Goal: Entertainment & Leisure: Browse casually

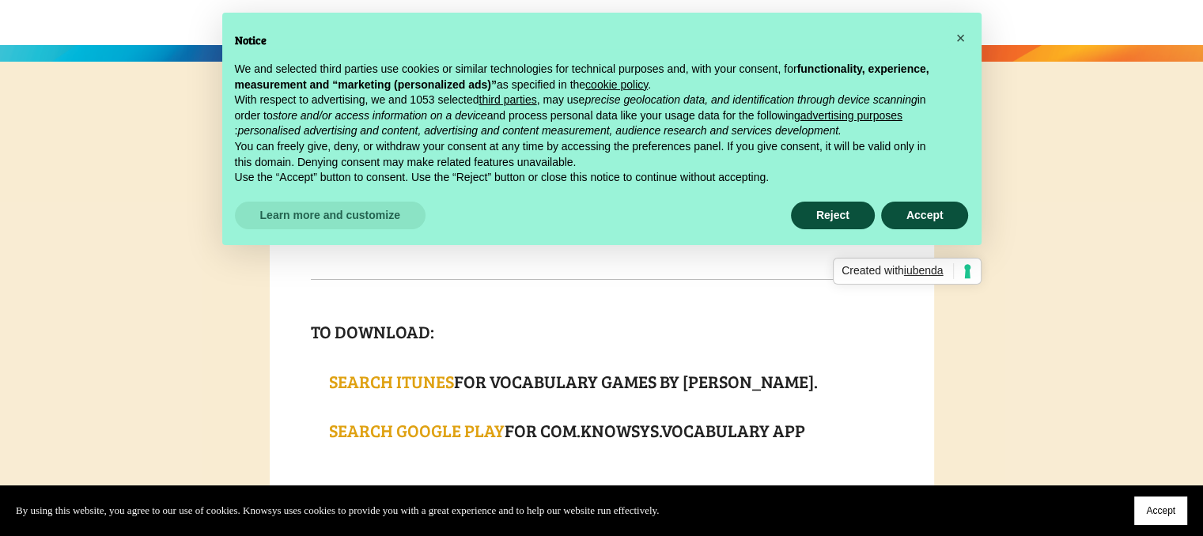
scroll to position [237, 0]
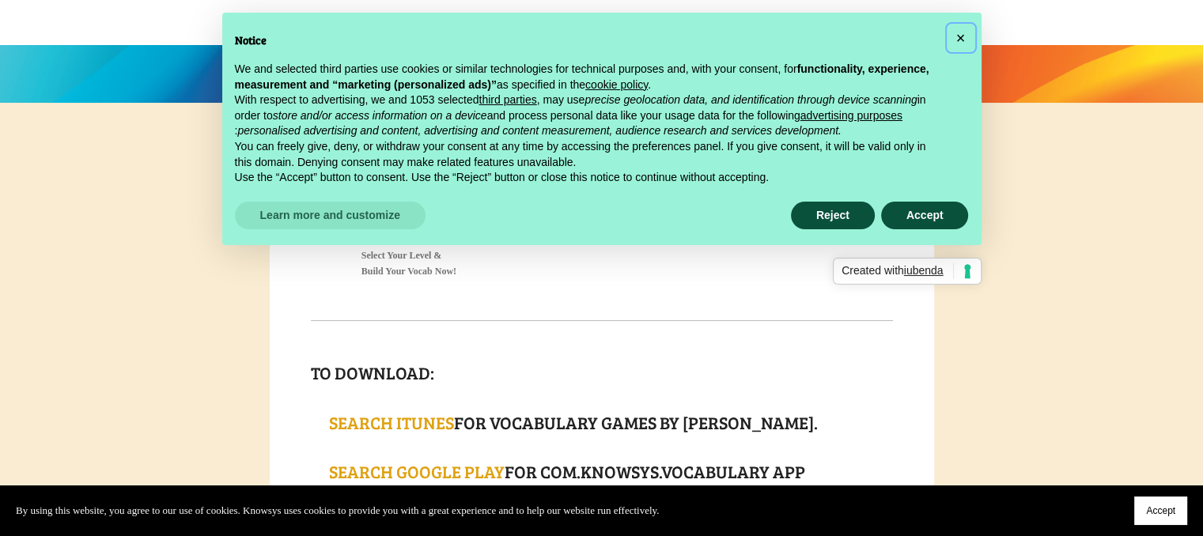
click at [962, 32] on span "×" at bounding box center [960, 37] width 9 height 17
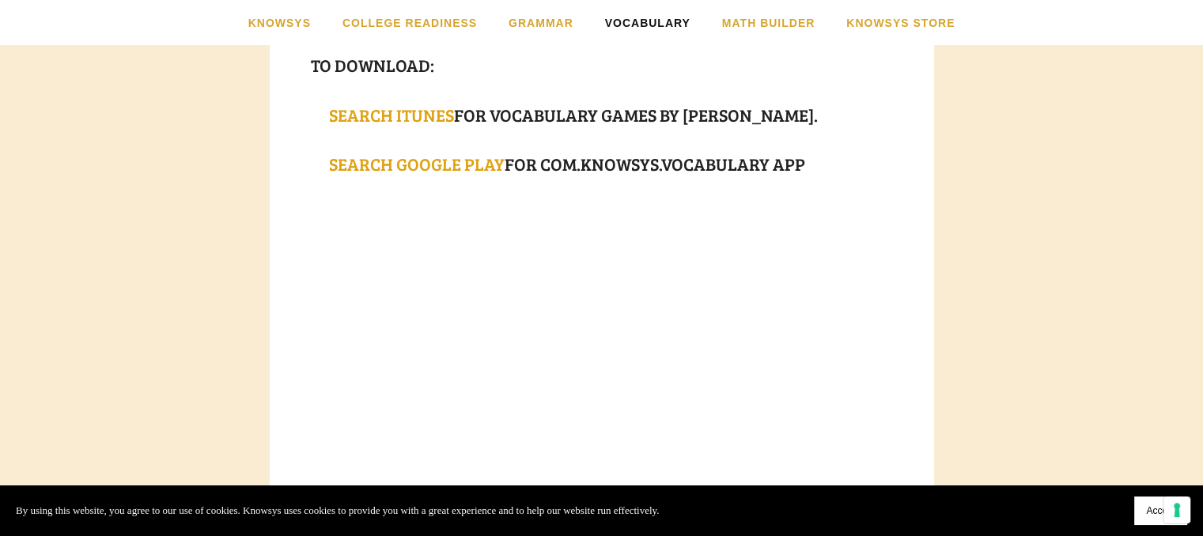
scroll to position [554, 0]
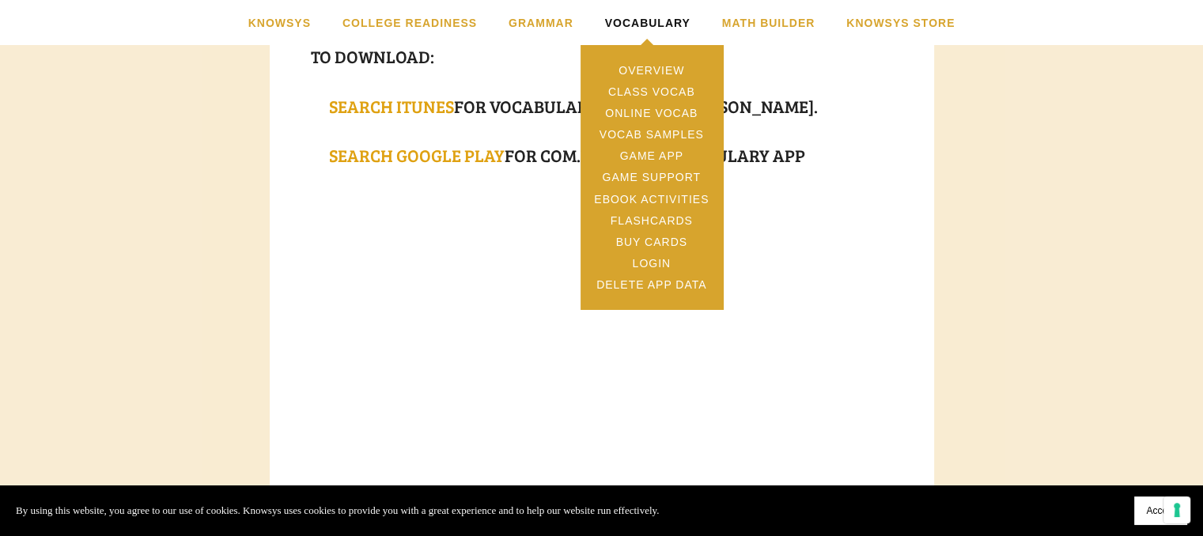
click at [648, 28] on link "Vocabulary" at bounding box center [647, 22] width 85 height 45
click at [645, 165] on link "Game App" at bounding box center [651, 155] width 142 height 21
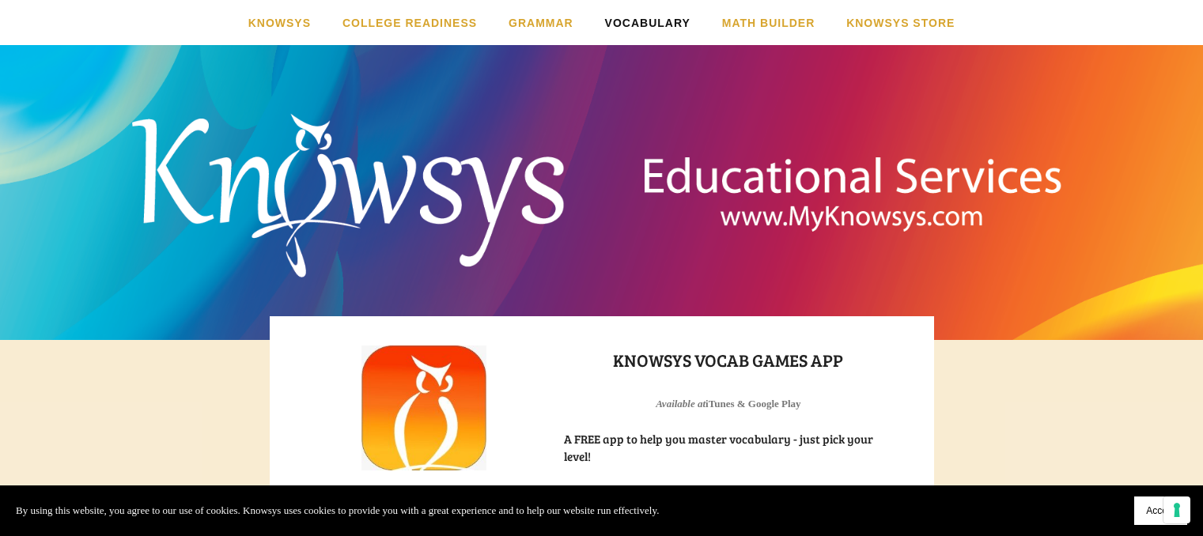
scroll to position [316, 0]
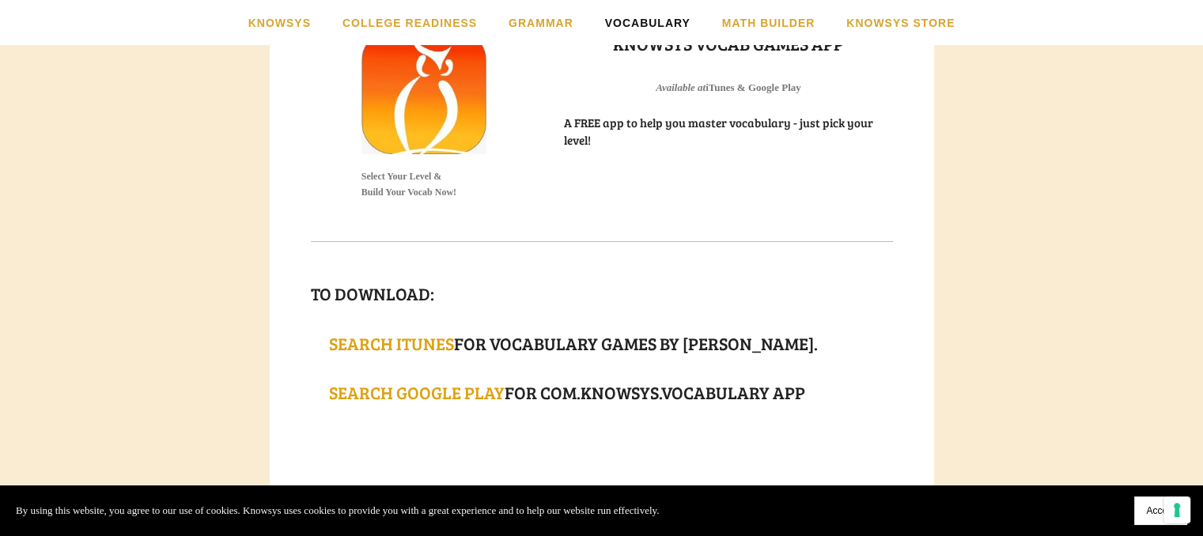
click at [472, 108] on img at bounding box center [424, 91] width 126 height 125
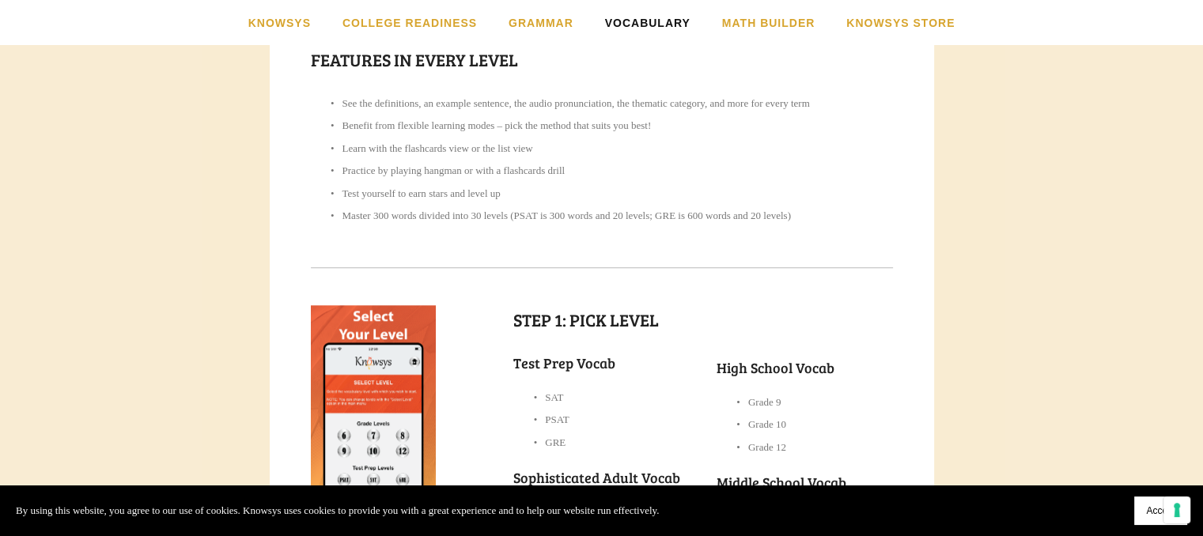
scroll to position [1265, 0]
